Goal: Task Accomplishment & Management: Complete application form

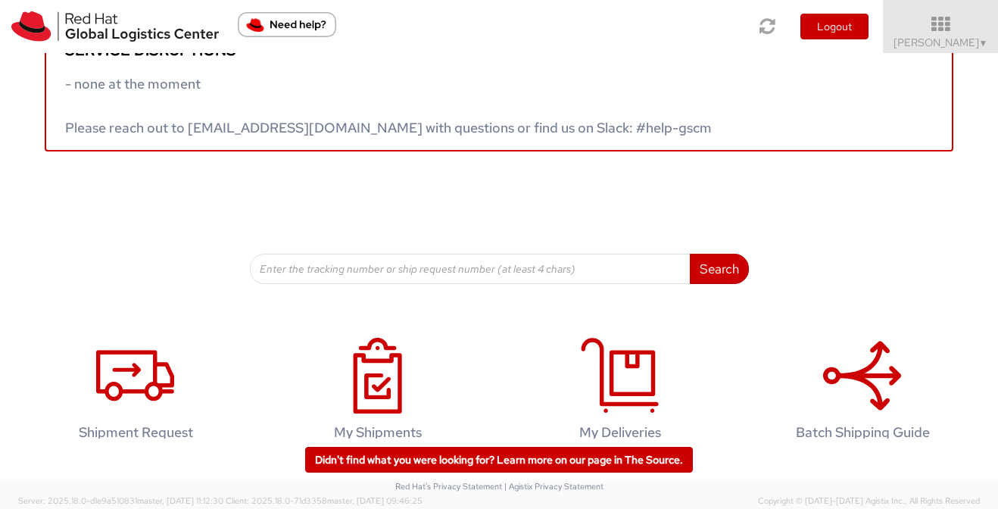
scroll to position [79, 0]
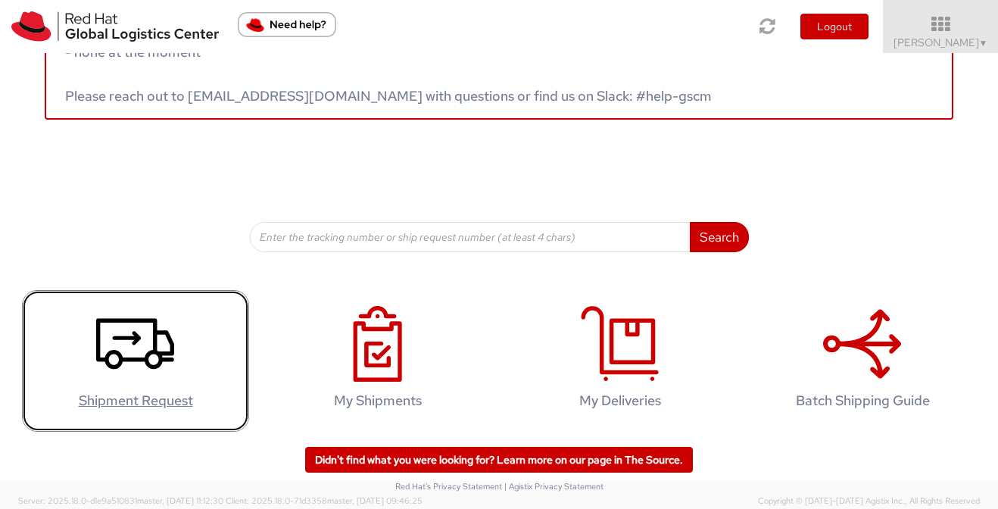
click at [158, 341] on icon at bounding box center [135, 344] width 78 height 76
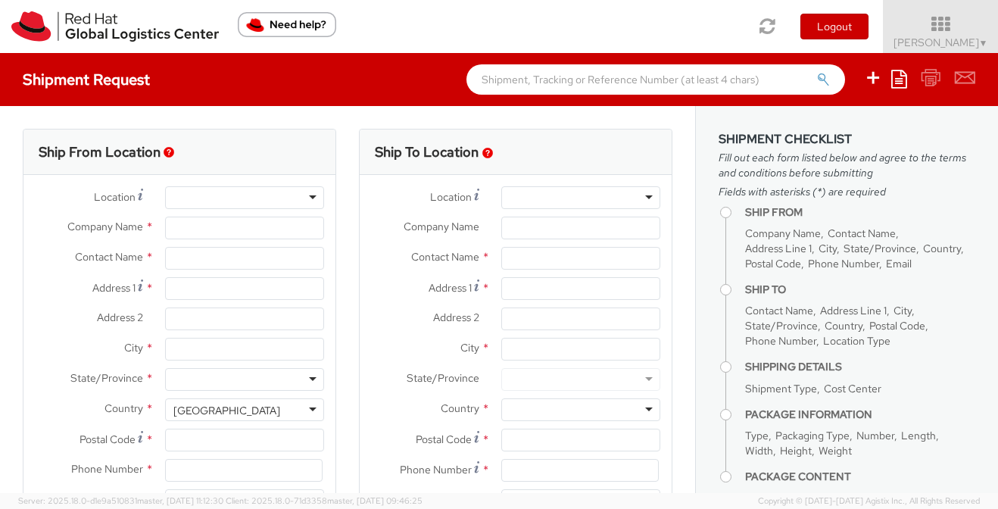
select select "512"
select select
click at [279, 226] on input "Company Name *" at bounding box center [244, 228] width 159 height 23
type input "Red Hat"
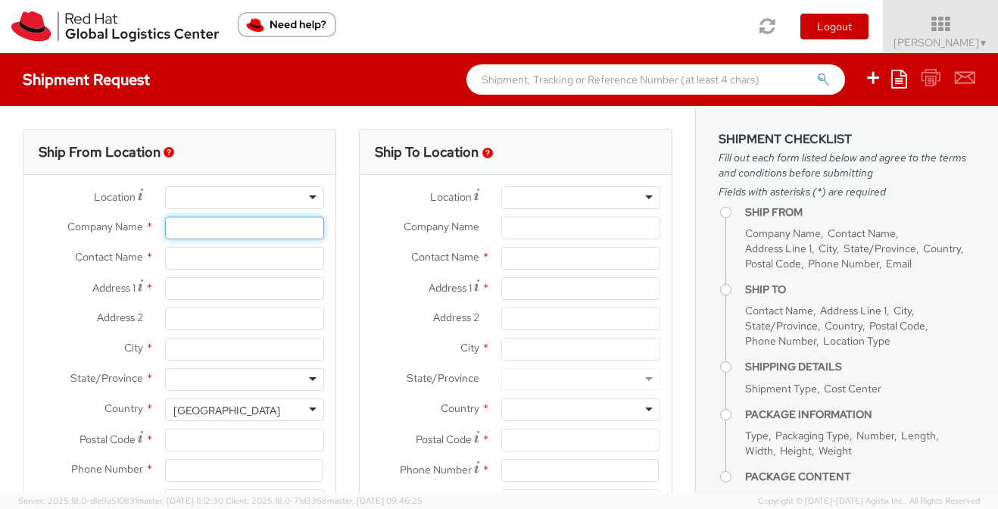
type input "[PERSON_NAME]"
type input "[EMAIL_ADDRESS][DOMAIN_NAME]"
type input "Red Hat, Inc."
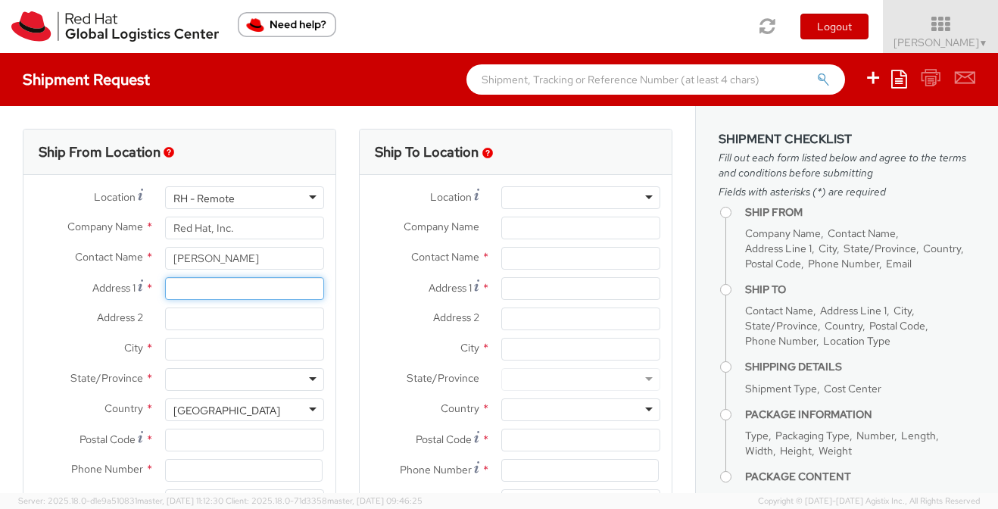
type input "[STREET_ADDRESS]"
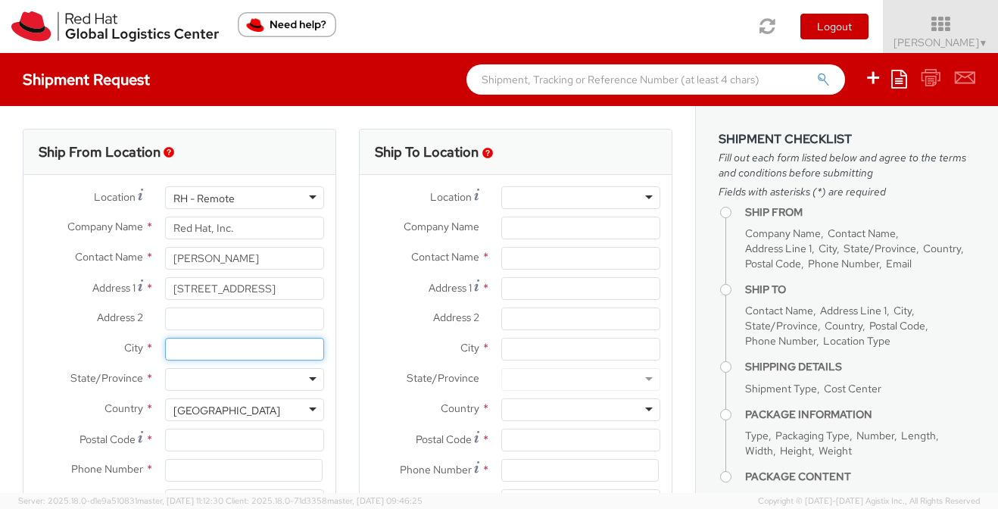
type input "[GEOGRAPHIC_DATA]"
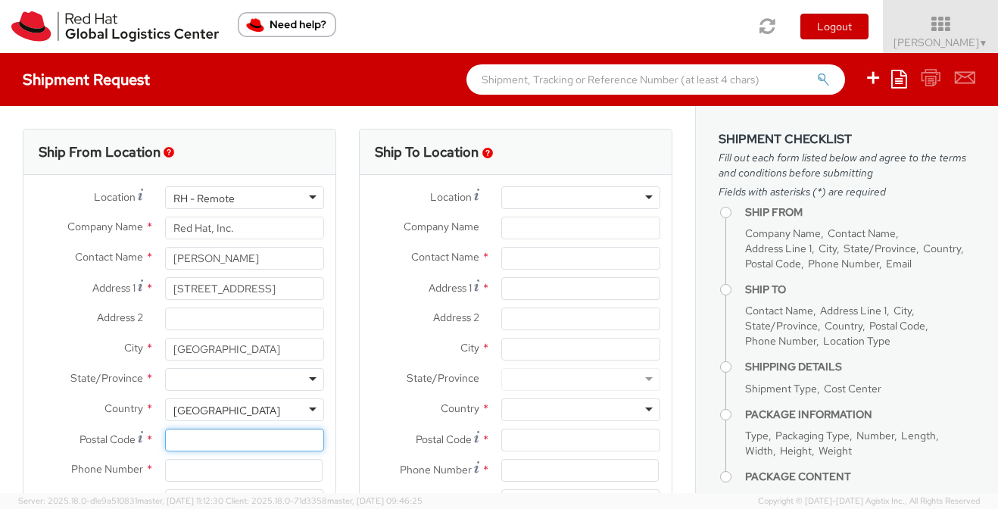
type input "20176"
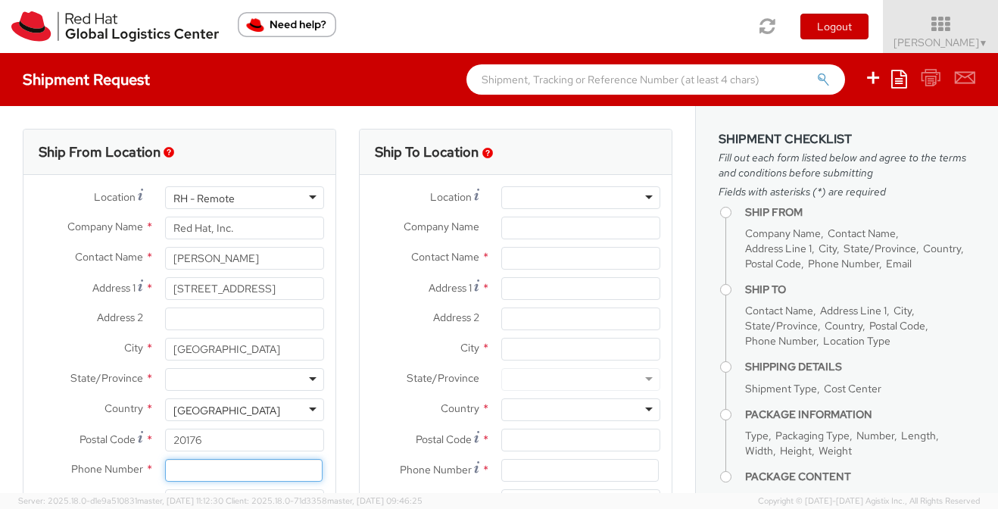
type input "7039812398"
click at [252, 384] on div at bounding box center [244, 379] width 159 height 23
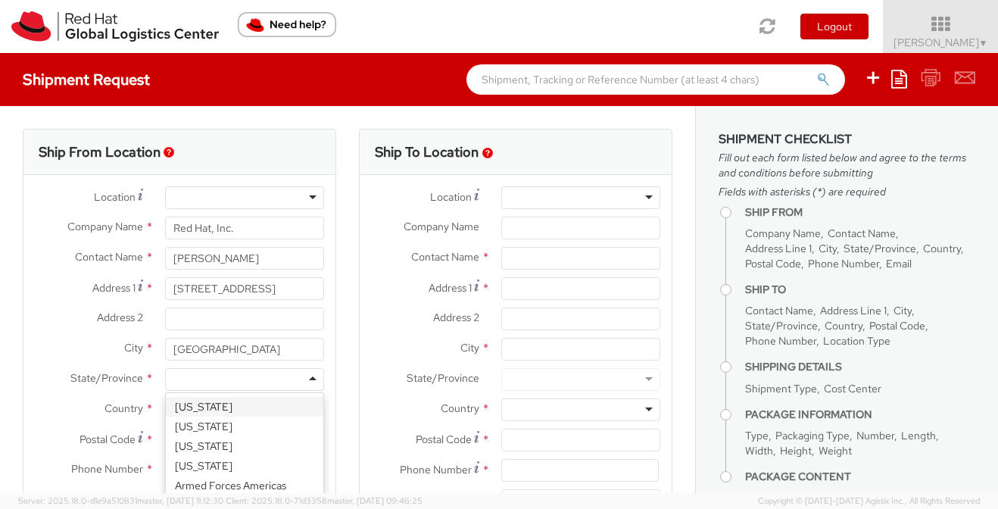
type input "v"
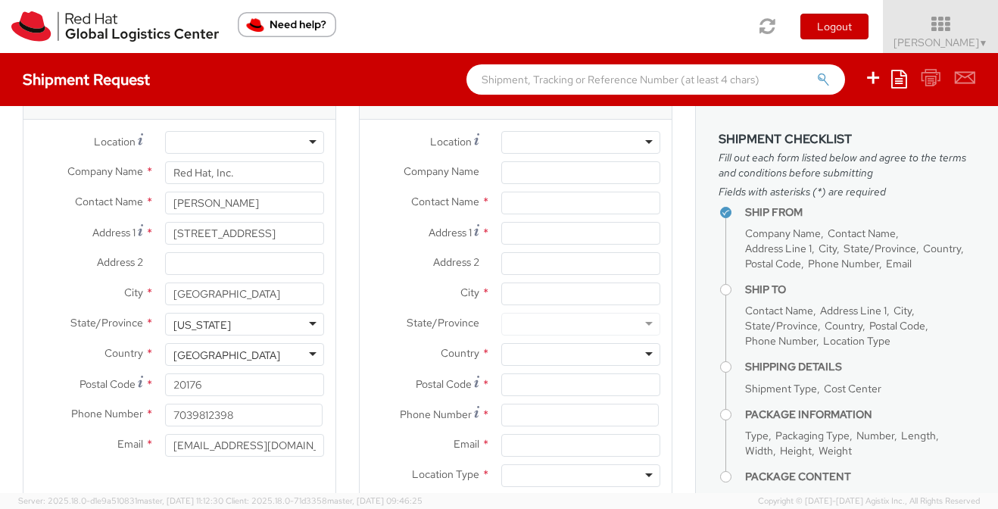
scroll to position [27, 0]
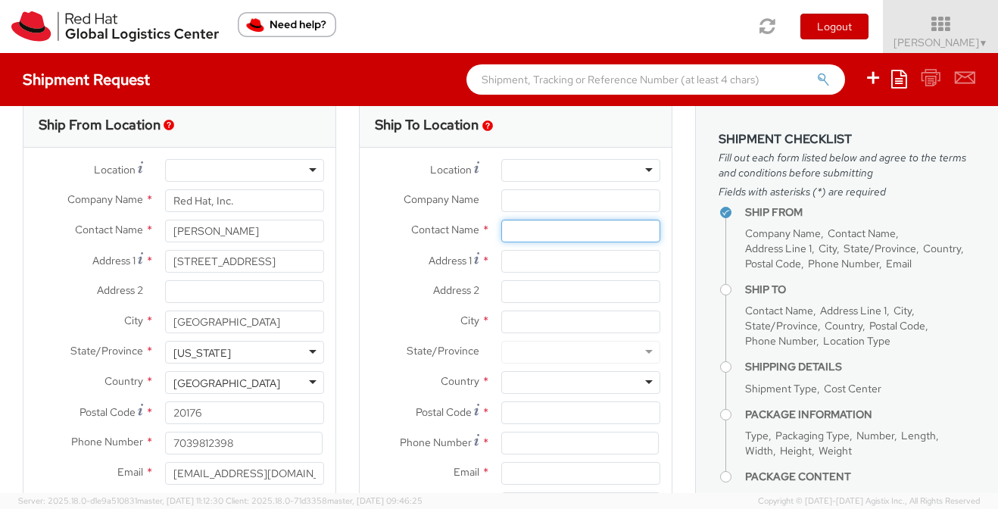
click at [509, 230] on input "text" at bounding box center [580, 231] width 159 height 23
type input "[PERSON_NAME]"
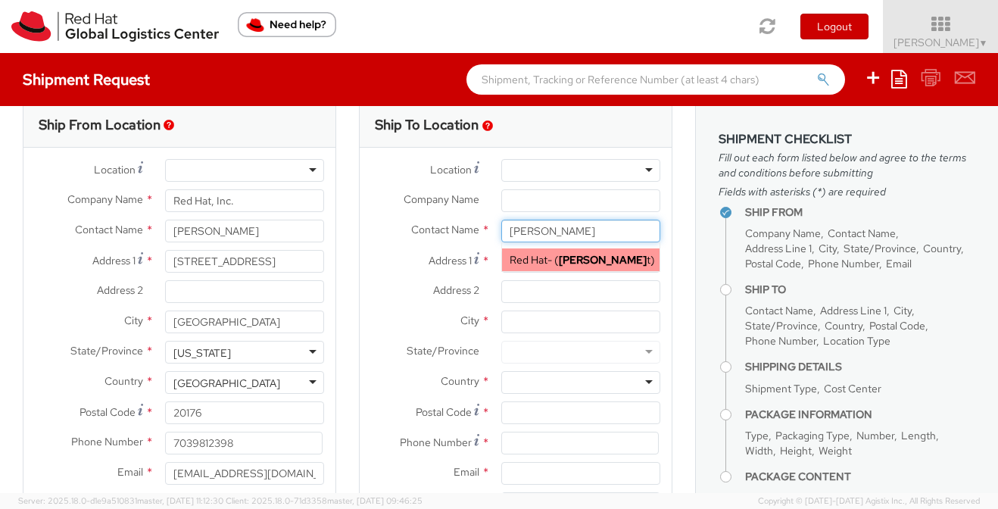
click at [607, 261] on strong "[PERSON_NAME]" at bounding box center [603, 260] width 88 height 14
type input "Red Hat"
type input "[PERSON_NAME]"
type input "[EMAIL_ADDRESS][DOMAIN_NAME]"
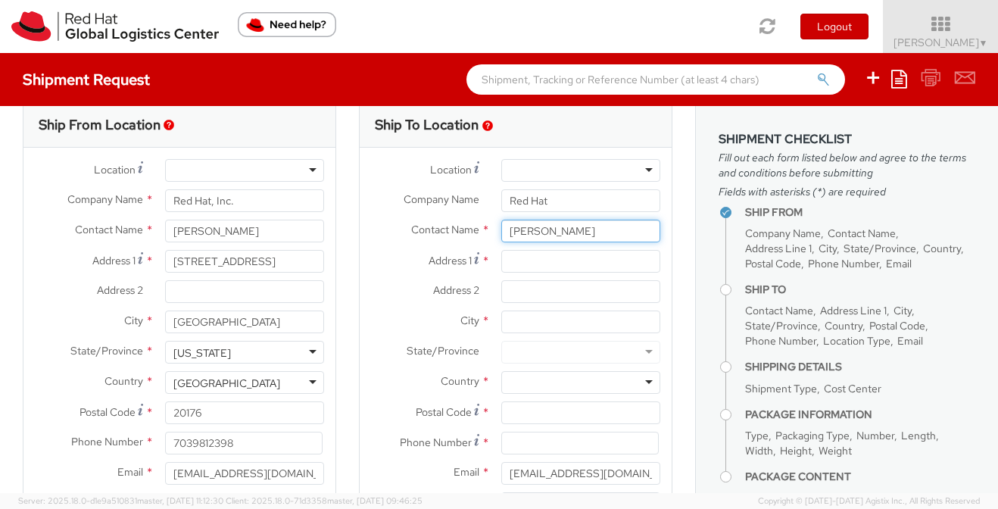
type input "[PERSON_NAME]"
click at [533, 261] on input "Address 1 *" at bounding box center [580, 261] width 159 height 23
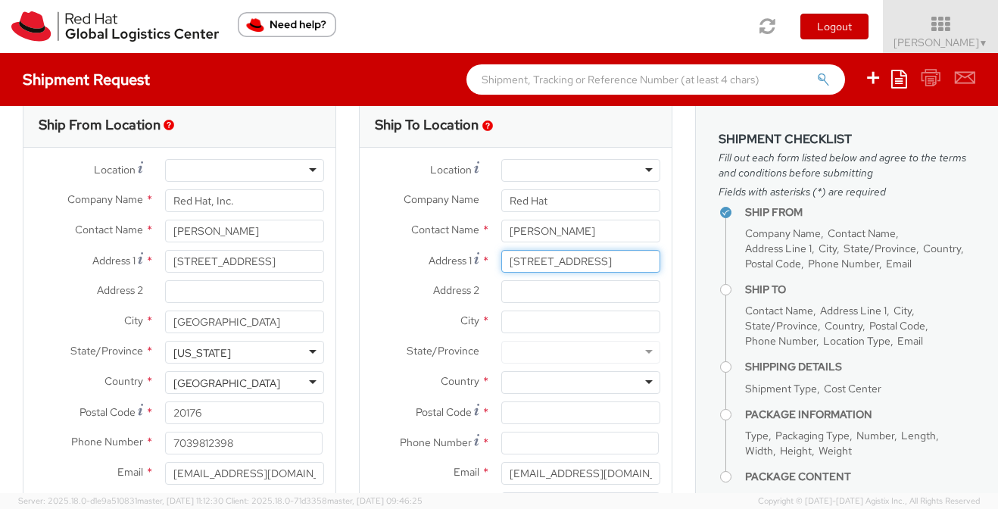
type input "[STREET_ADDRESS]"
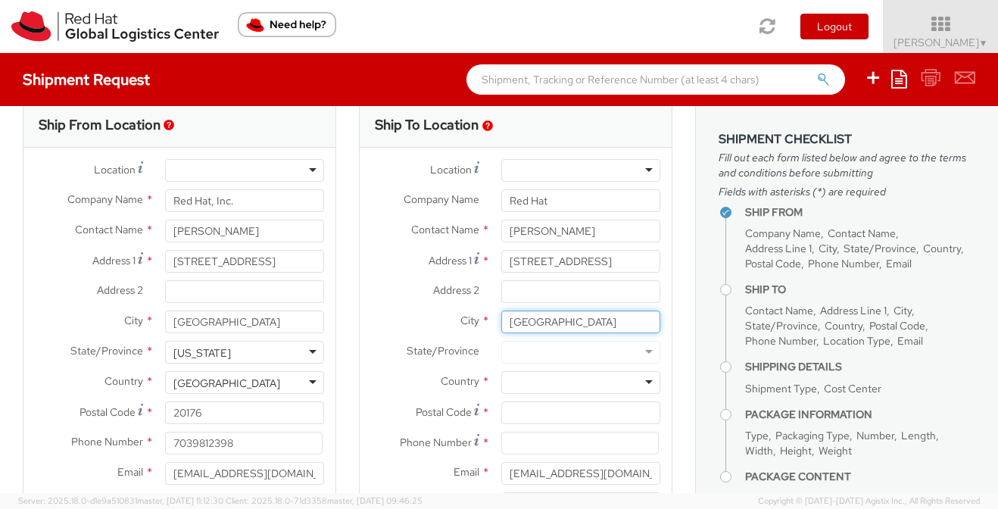
type input "[GEOGRAPHIC_DATA]"
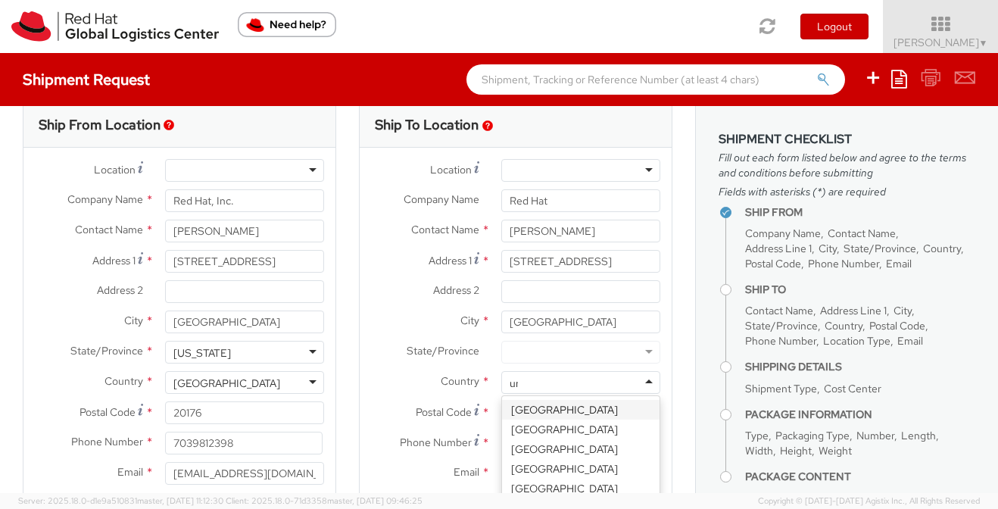
type input "uni"
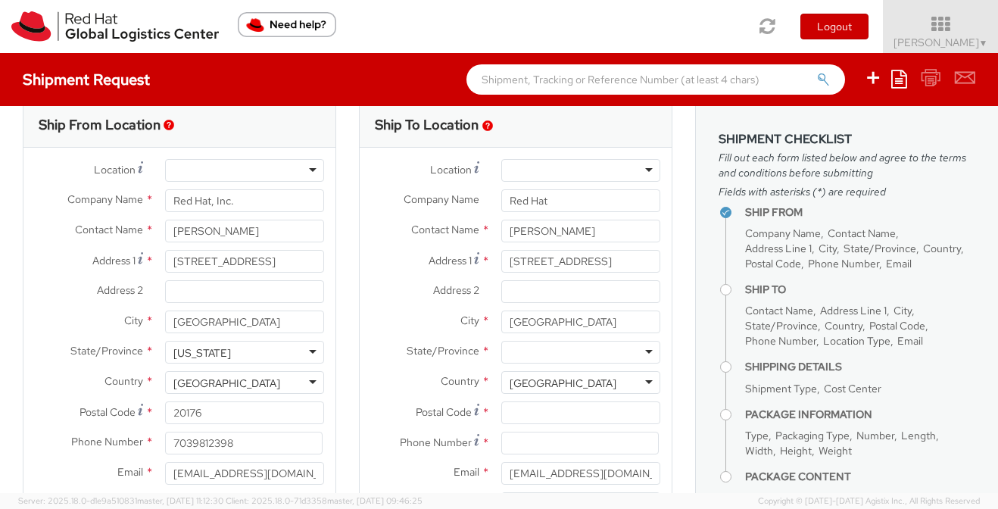
scroll to position [0, 0]
click at [529, 350] on div at bounding box center [580, 352] width 159 height 23
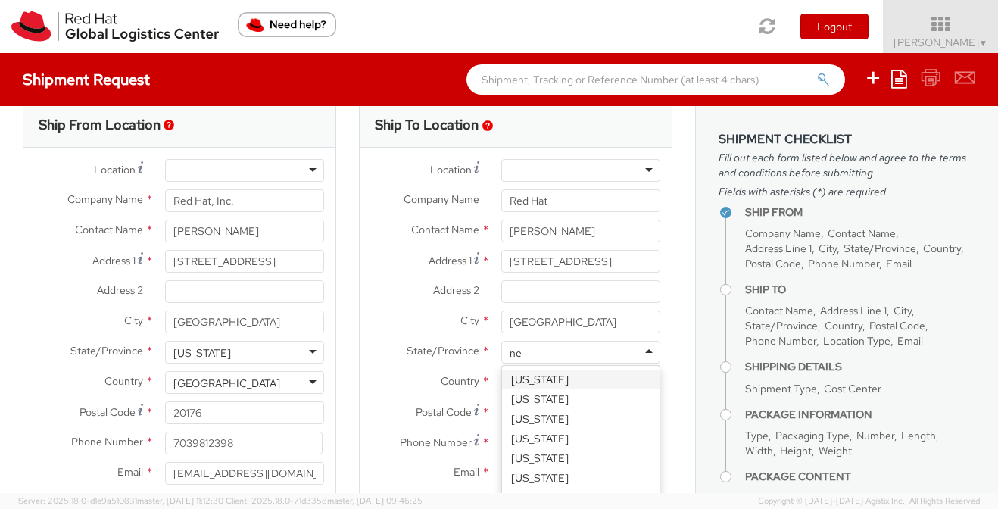
type input "new"
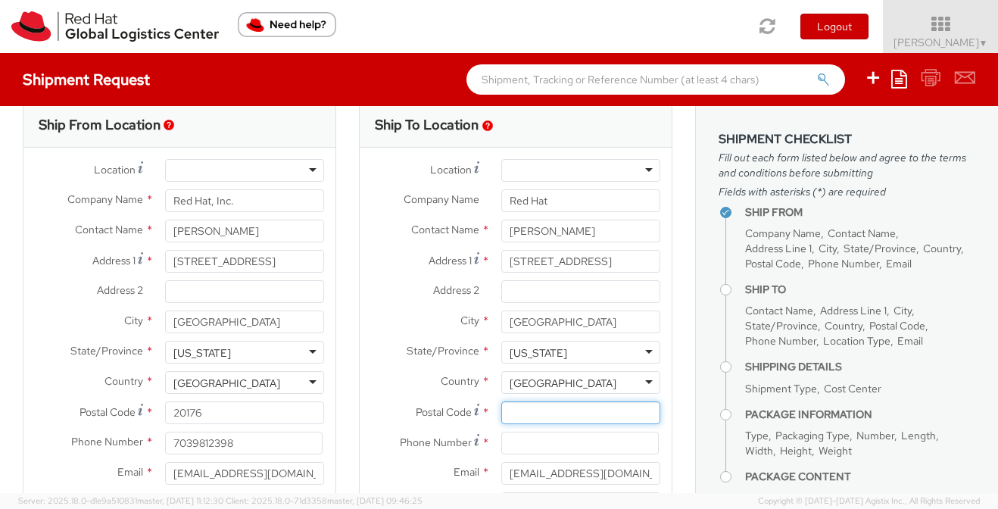
click at [545, 414] on input "Postal Code *" at bounding box center [580, 412] width 159 height 23
type input "87113"
click at [528, 441] on input at bounding box center [580, 443] width 158 height 23
type input "6463027959"
click at [682, 395] on div "Ship To Location Location * [GEOGRAPHIC_DATA] - [GEOGRAPHIC_DATA] - [GEOGRAPHIC…" at bounding box center [516, 328] width 336 height 452
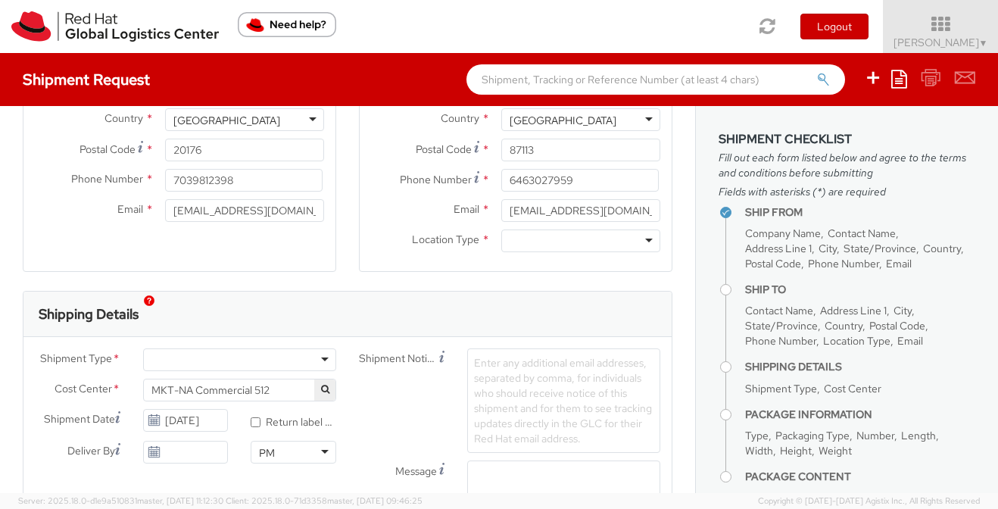
scroll to position [313, 0]
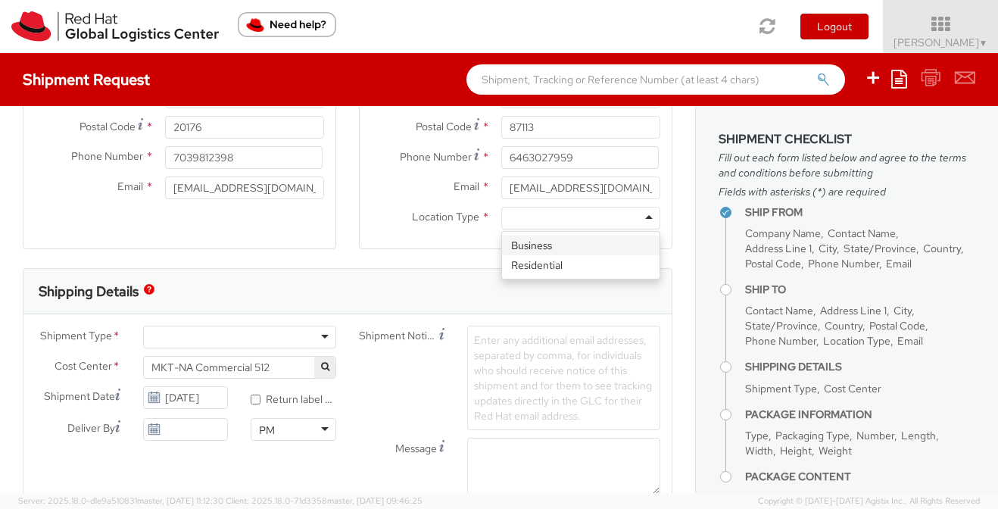
click at [571, 225] on div at bounding box center [580, 218] width 159 height 23
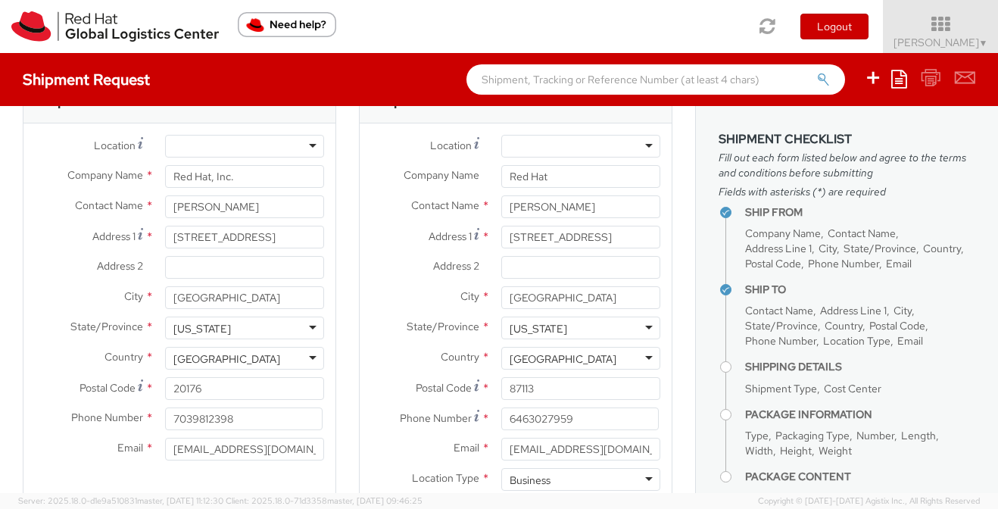
scroll to position [43, 0]
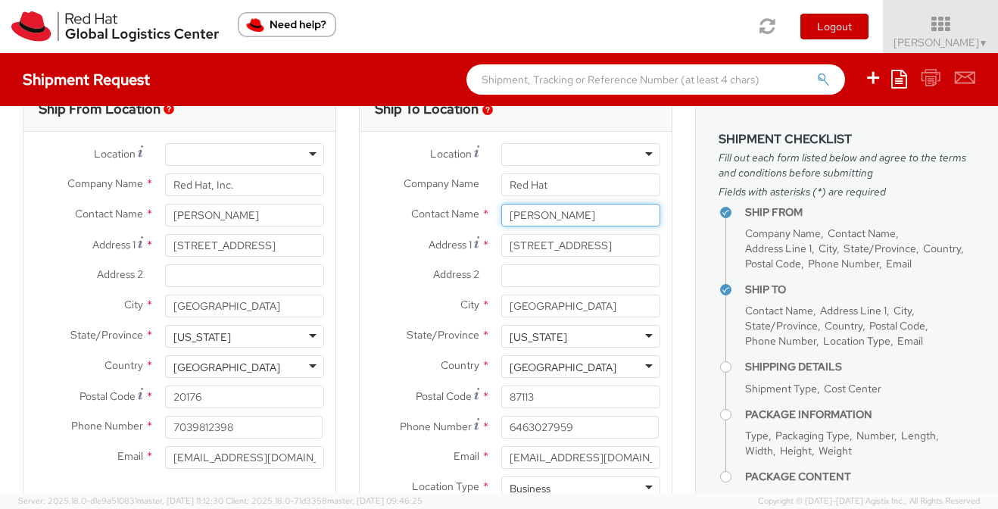
click at [512, 214] on input "[PERSON_NAME]" at bounding box center [580, 215] width 159 height 23
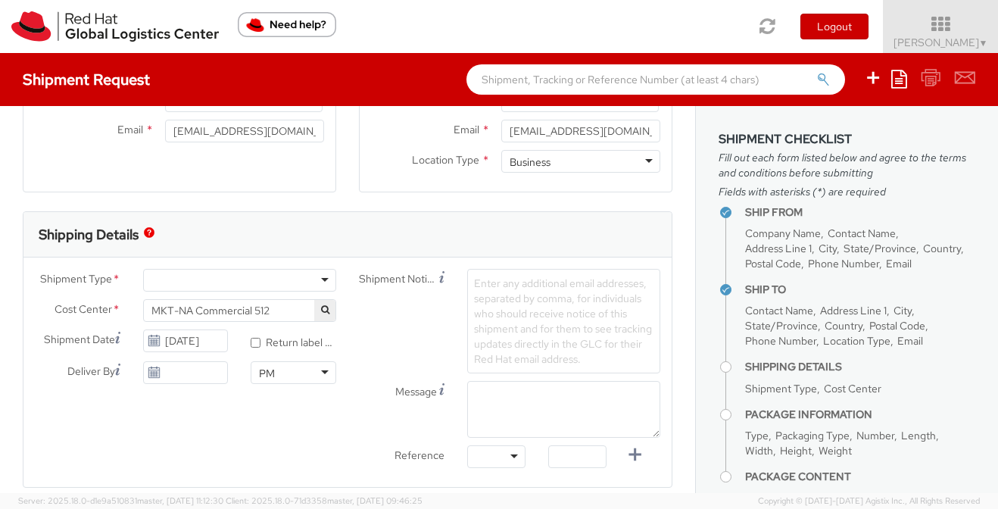
scroll to position [375, 0]
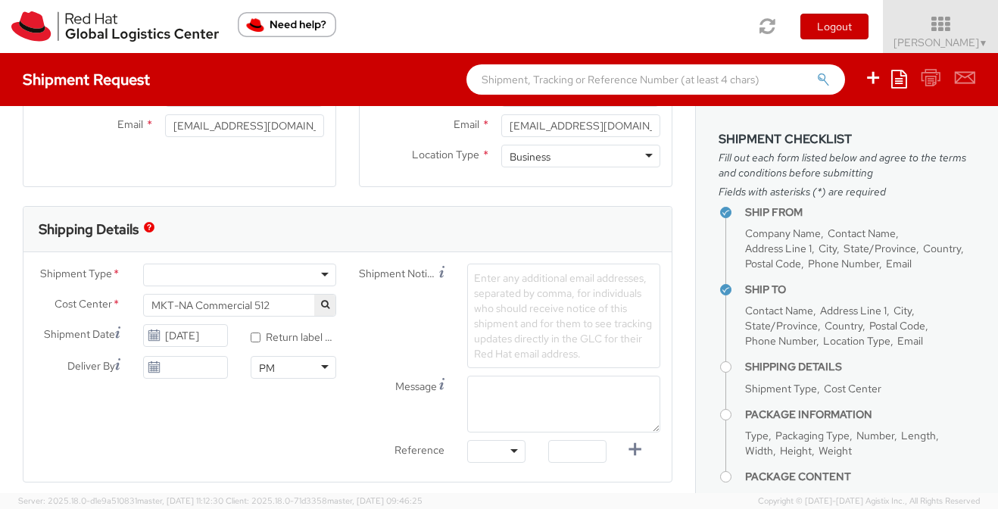
type input "Hotel Guest - [PERSON_NAME]"
click at [531, 404] on textarea "Message" at bounding box center [563, 404] width 193 height 57
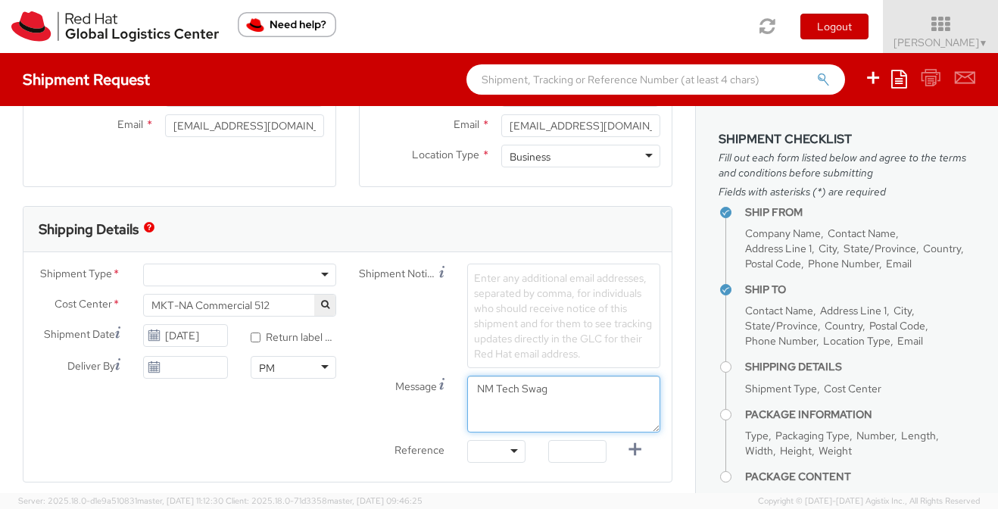
type textarea "NM Tech Swag"
click at [255, 271] on div at bounding box center [239, 275] width 193 height 23
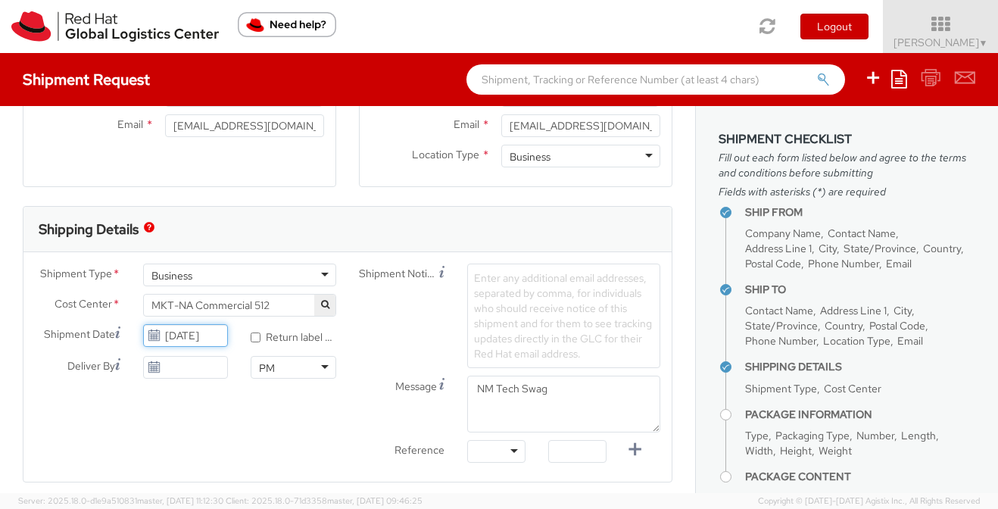
click at [212, 332] on input "[DATE]" at bounding box center [186, 335] width 86 height 23
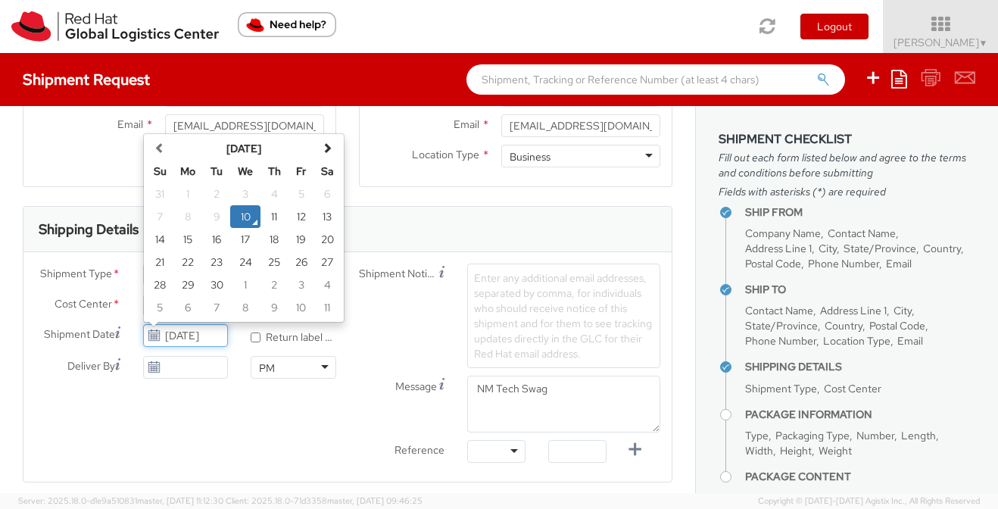
click at [245, 219] on td "10" at bounding box center [245, 216] width 30 height 23
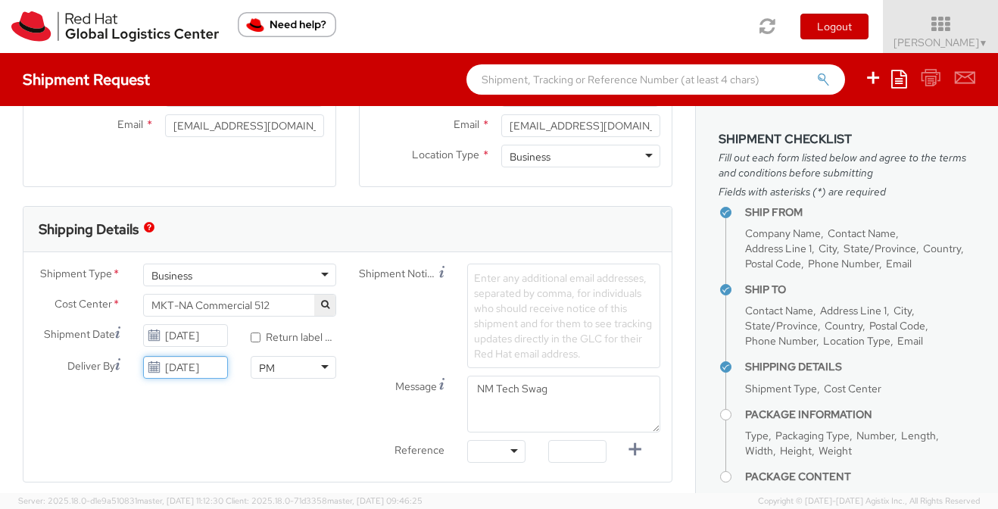
click at [203, 370] on input "[DATE]" at bounding box center [186, 367] width 86 height 23
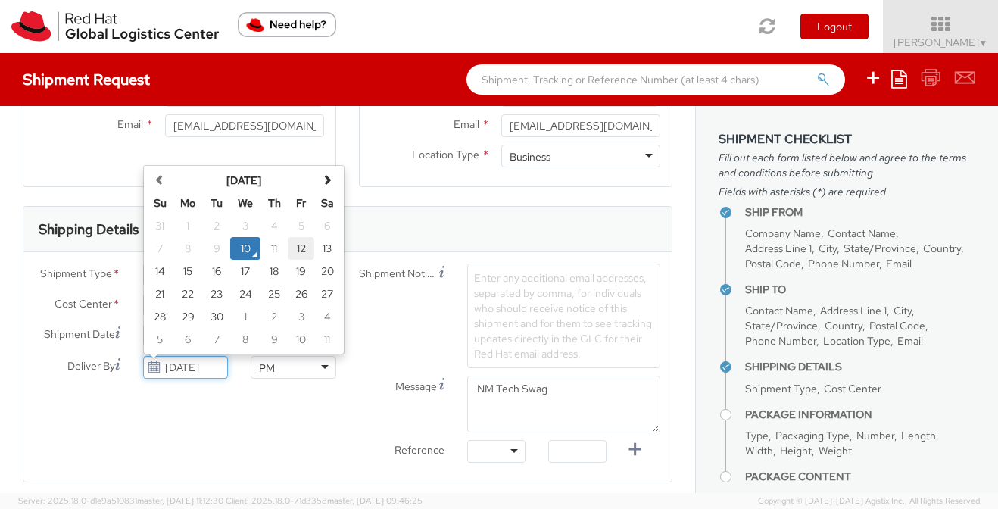
click at [302, 248] on td "12" at bounding box center [301, 248] width 27 height 23
type input "[DATE]"
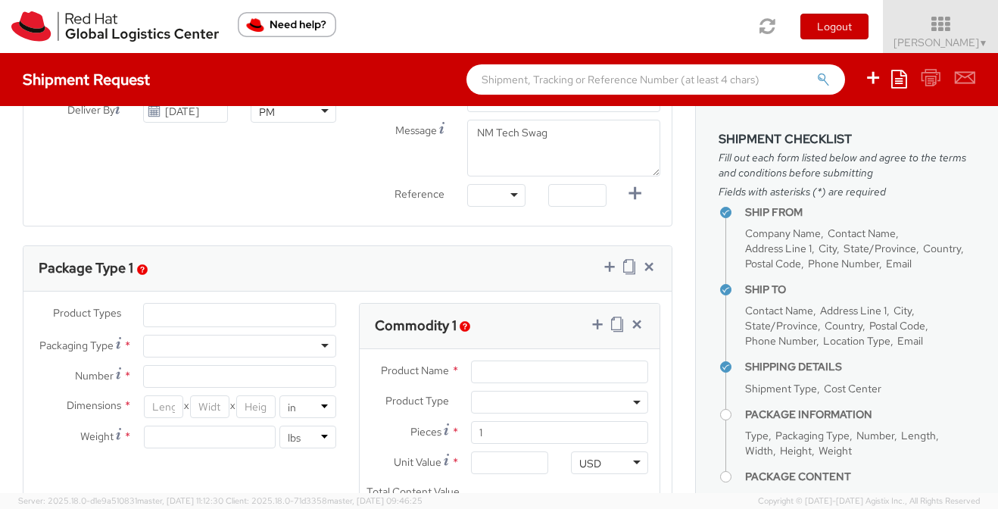
scroll to position [632, 0]
click at [508, 374] on input "Product Name *" at bounding box center [559, 370] width 177 height 23
type input "various"
click at [205, 489] on div "Product Types * Documents Docking Station Laptop Monitor Other Hardware Server …" at bounding box center [347, 427] width 648 height 253
click at [218, 342] on div at bounding box center [239, 344] width 193 height 23
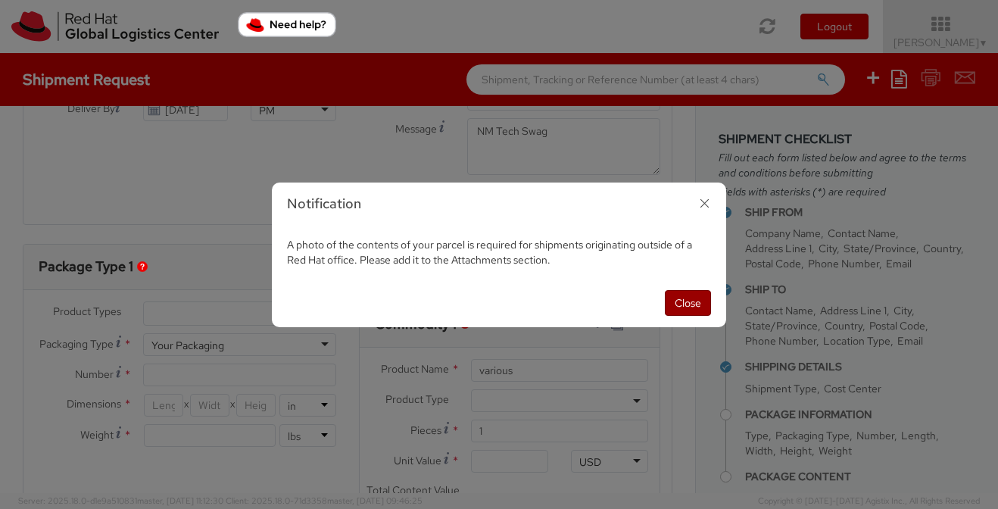
click at [691, 309] on button "Close" at bounding box center [688, 303] width 46 height 26
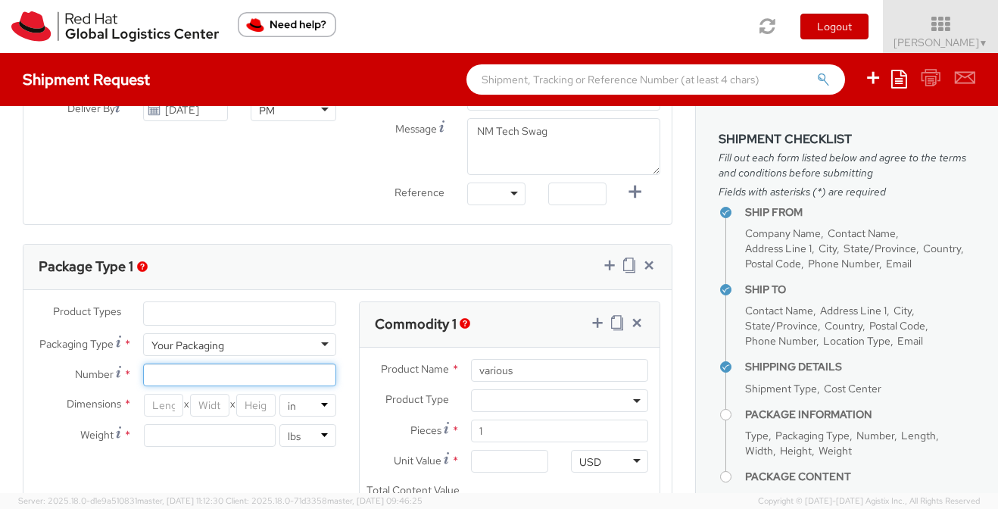
click at [257, 377] on input "Number *" at bounding box center [239, 375] width 193 height 23
type input "1"
click at [175, 405] on input "number" at bounding box center [163, 405] width 39 height 23
type input "14"
click at [215, 404] on input "number" at bounding box center [209, 405] width 39 height 23
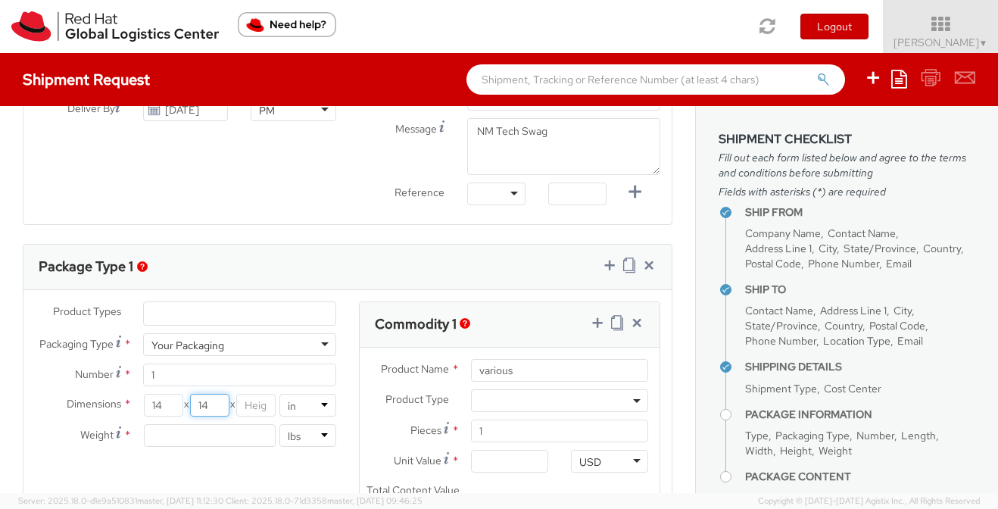
type input "14"
click at [257, 401] on input "number" at bounding box center [255, 405] width 39 height 23
type input "14"
click at [237, 429] on input "number" at bounding box center [210, 435] width 133 height 23
type input "10"
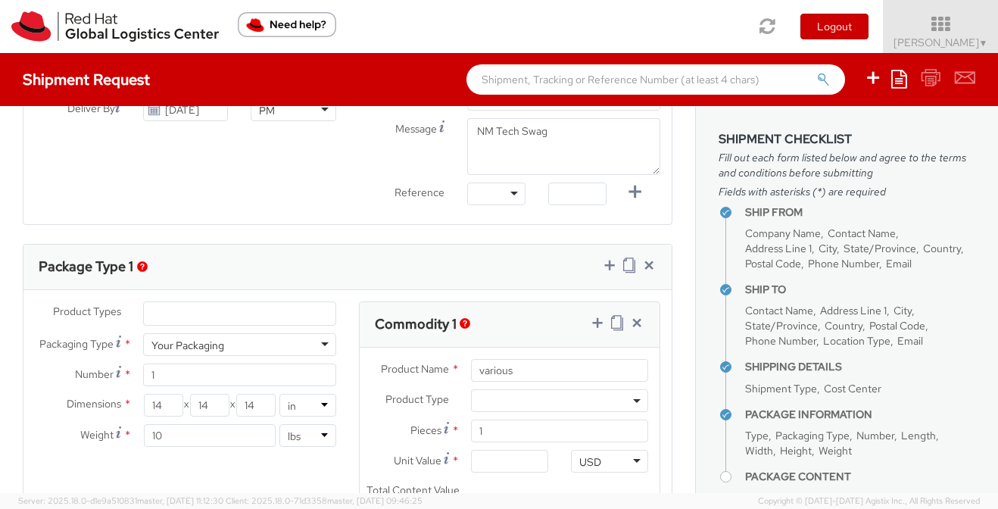
click at [196, 481] on div "Product Types * Documents Docking Station Laptop Monitor Other Hardware Server …" at bounding box center [347, 427] width 648 height 253
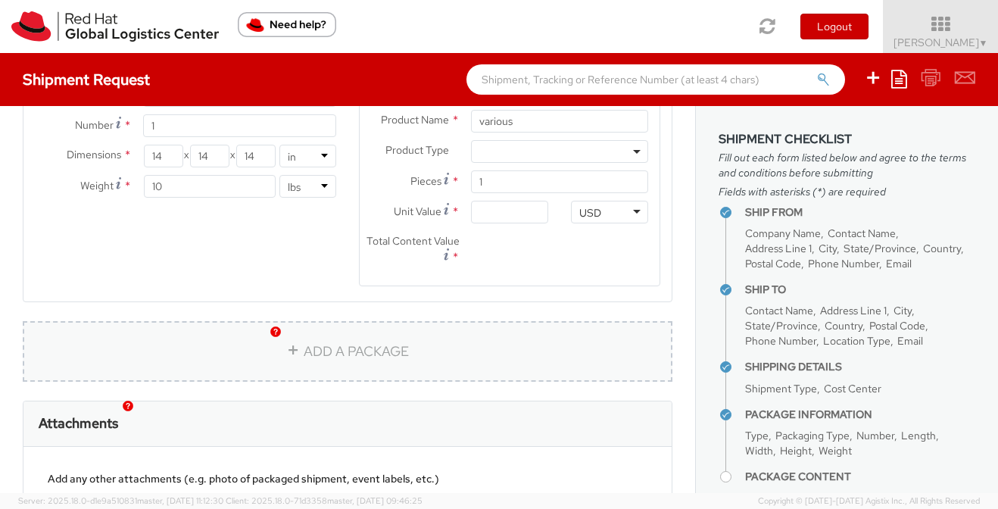
scroll to position [901, 0]
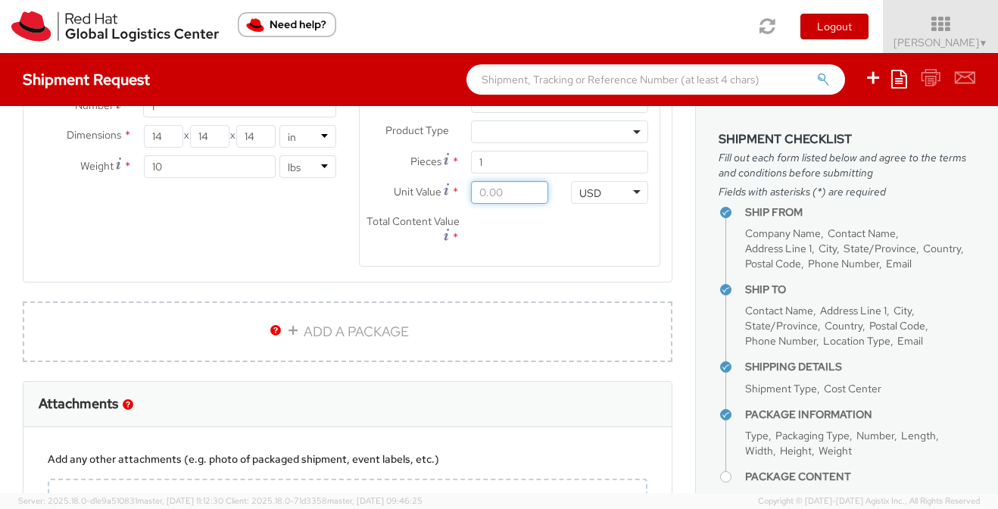
click at [495, 189] on input "Unit Value *" at bounding box center [509, 192] width 77 height 23
type input "5.00"
click at [276, 256] on div "Product Types * Documents Docking Station Laptop Monitor Other Hardware Server …" at bounding box center [347, 159] width 648 height 253
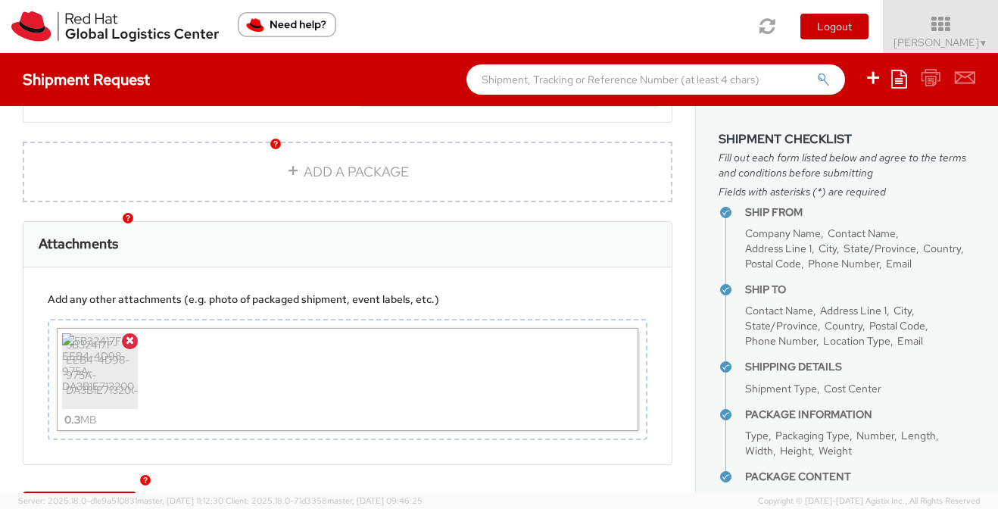
scroll to position [1113, 0]
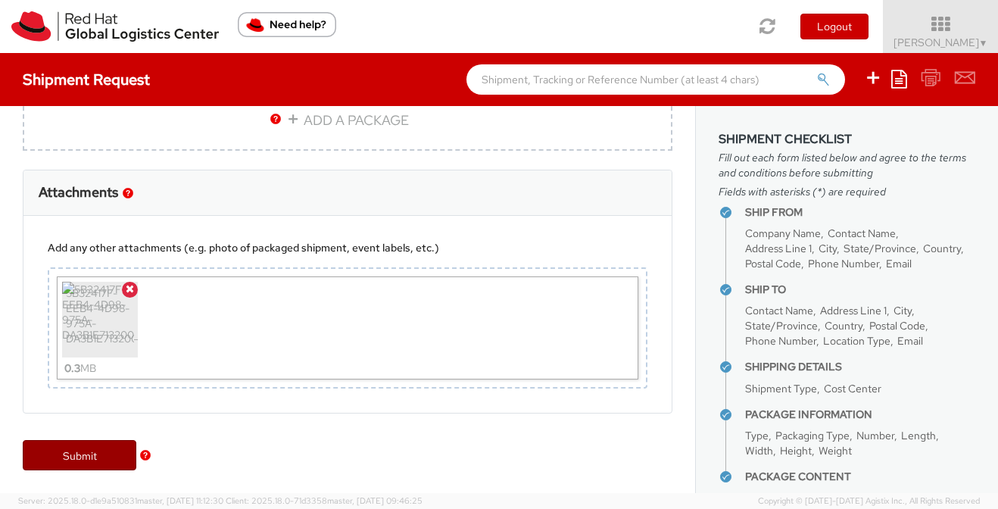
click at [104, 450] on link "Submit" at bounding box center [80, 455] width 114 height 30
